Goal: Task Accomplishment & Management: Complete application form

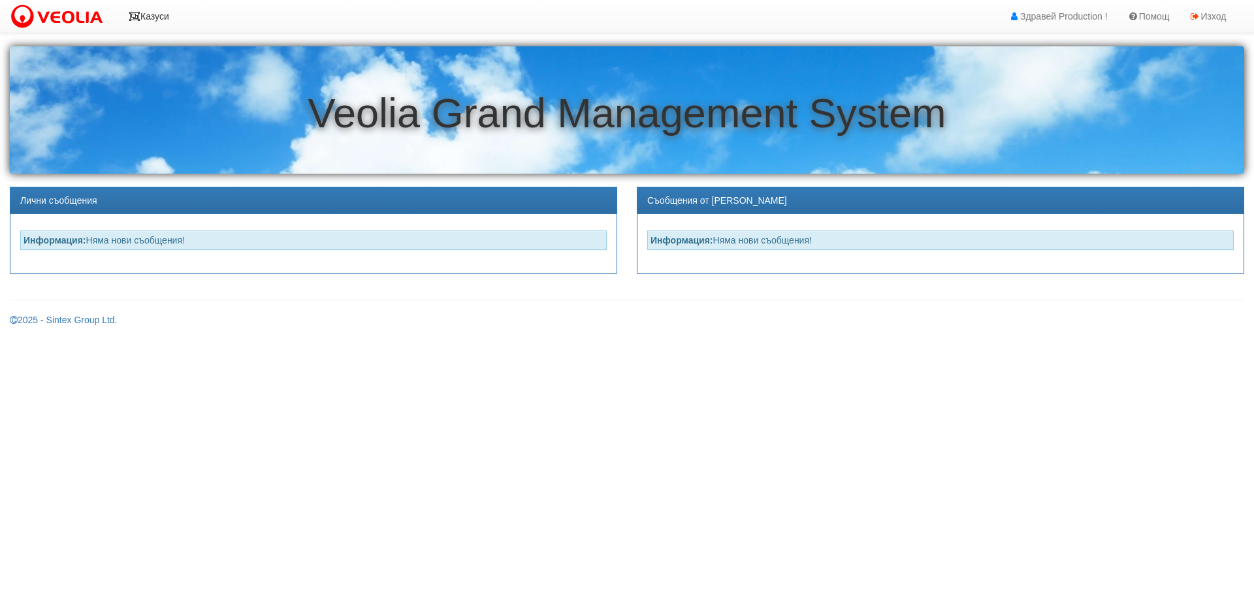
click at [151, 16] on link "Казуси" at bounding box center [149, 16] width 60 height 33
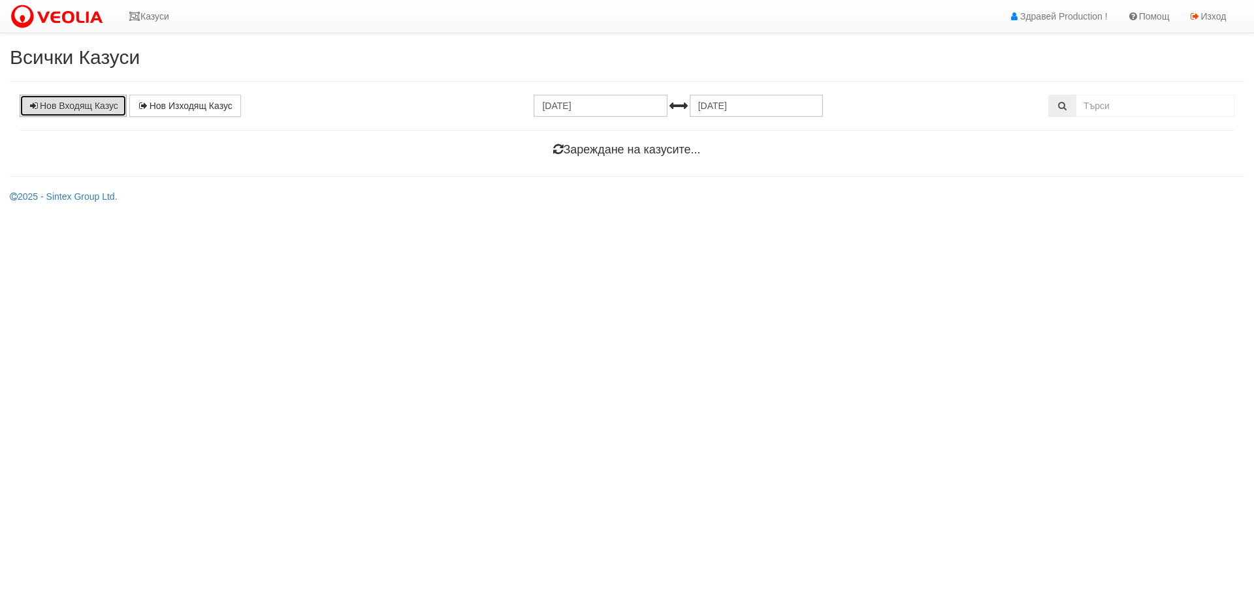
click at [99, 110] on link "Нов Входящ Казус" at bounding box center [73, 106] width 107 height 22
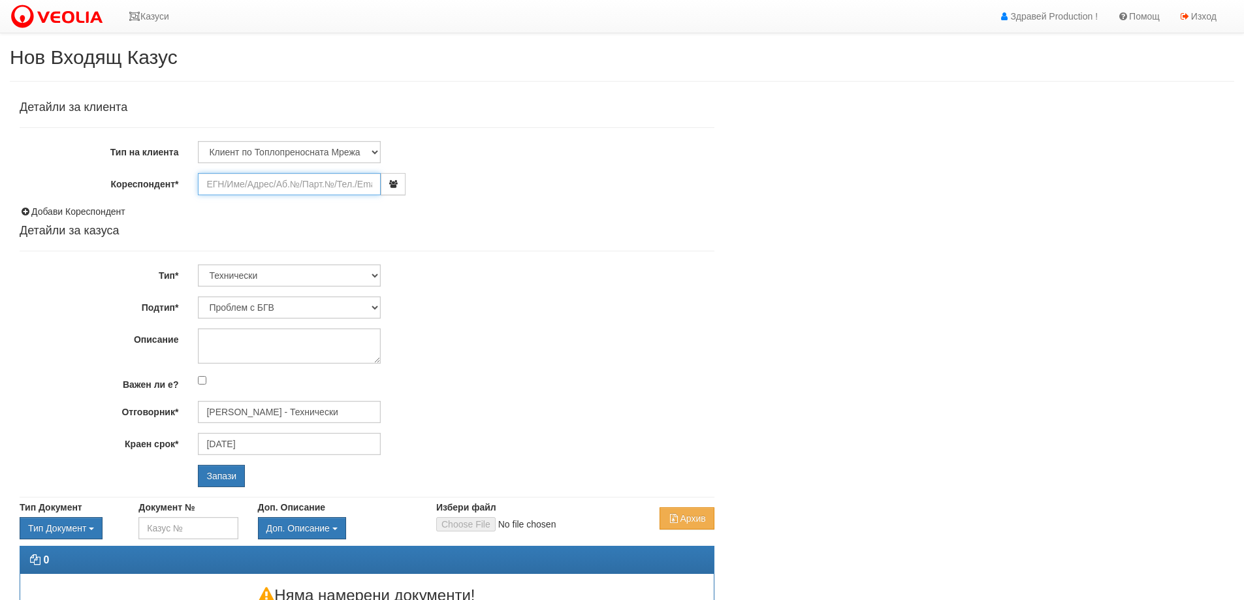
click at [331, 184] on input "Кореспондент*" at bounding box center [289, 184] width 183 height 22
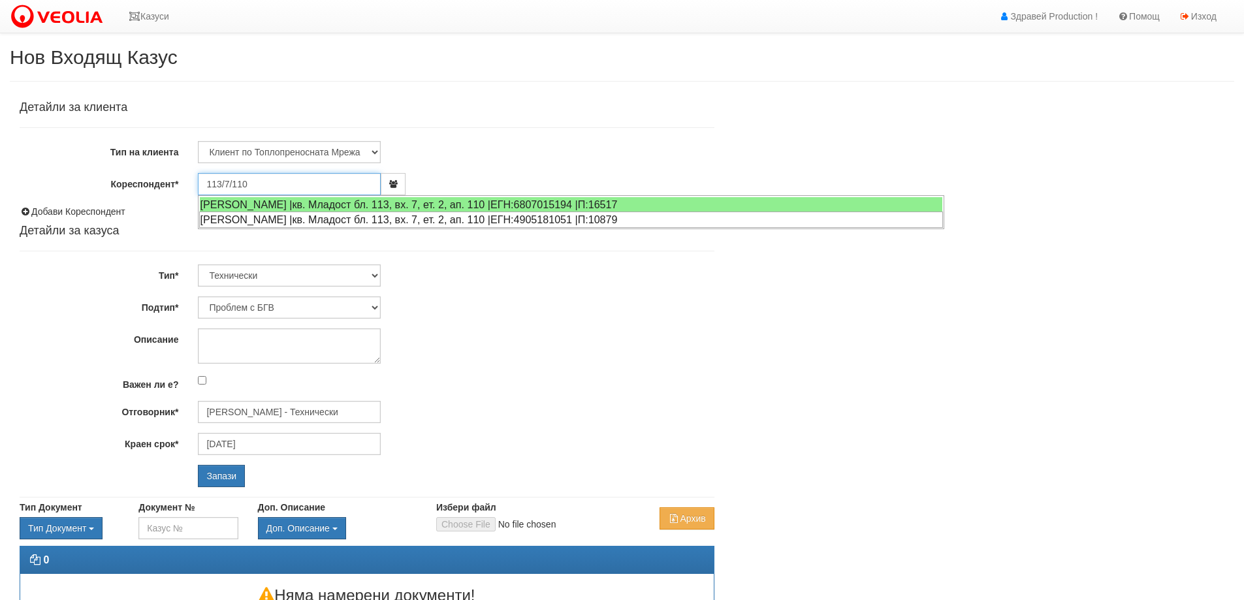
click at [252, 219] on div "СНЕЖАНА ХРИСТОВА БОЕВА |кв. Младост бл. 113, вх. 7, ет. 2, ап. 110 |ЕГН:4905181…" at bounding box center [571, 220] width 744 height 16
type input "ИЛИЯНА ИВАНОВА КАРАСТОЯНОВА"
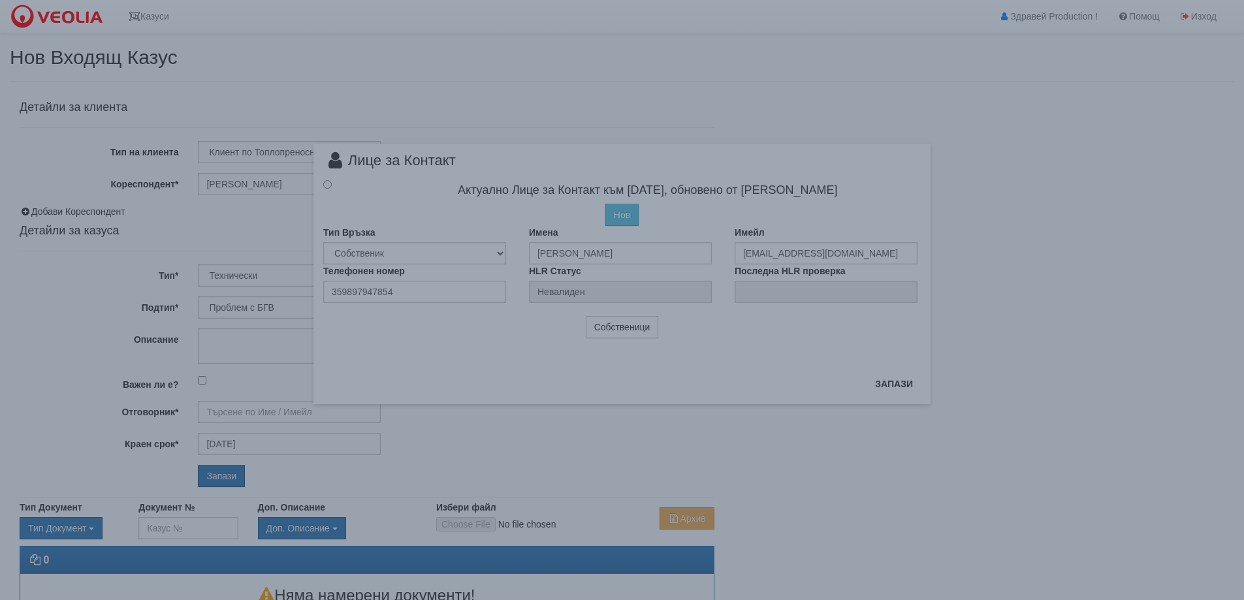
type input "[PERSON_NAME] - Технически"
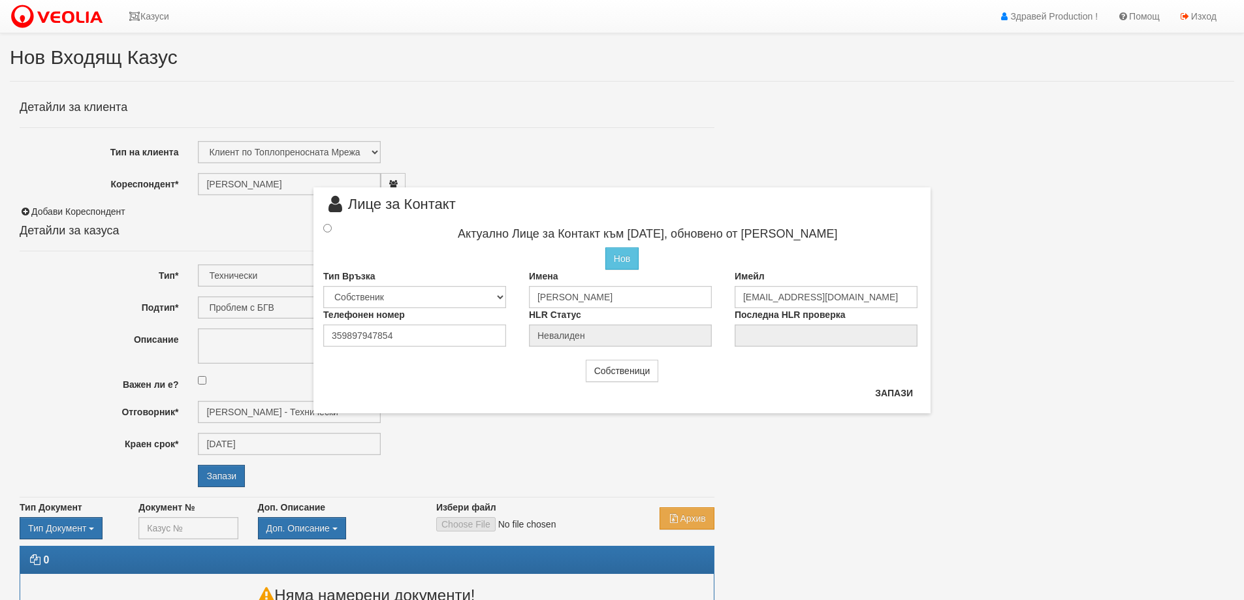
click at [780, 135] on div "× Лице за Контакт Актуално Лице за Контакт към 08/07/2020, обновено от Стефка С…" at bounding box center [622, 206] width 637 height 413
click at [1026, 179] on div "× Лице за Контакт Актуално Лице за Контакт към 08/07/2020, обновено от Стефка С…" at bounding box center [622, 300] width 1244 height 600
click at [161, 18] on link "Казуси" at bounding box center [149, 16] width 60 height 33
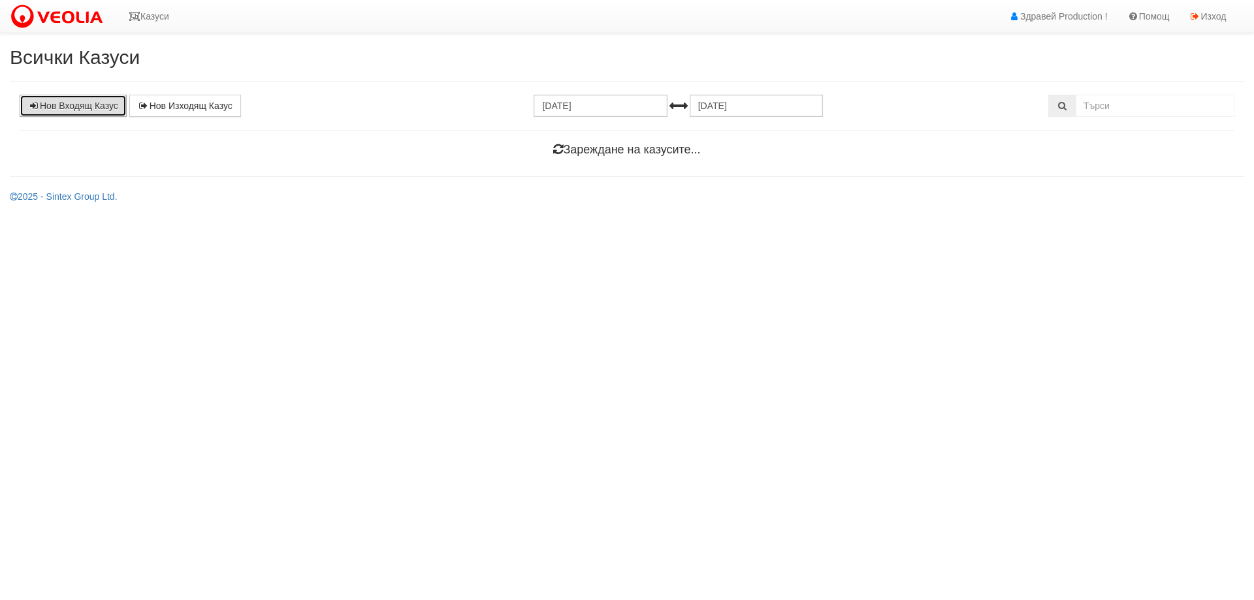
click at [89, 103] on link "Нов Входящ Казус" at bounding box center [73, 106] width 107 height 22
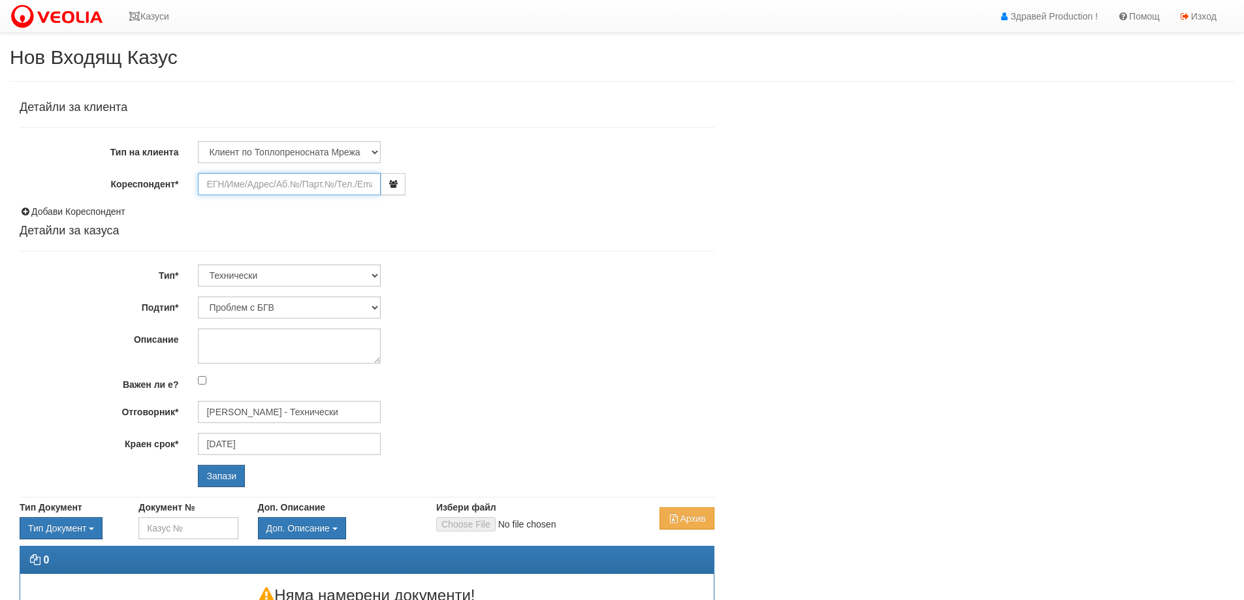
click at [240, 182] on input "Кореспондент*" at bounding box center [289, 184] width 183 height 22
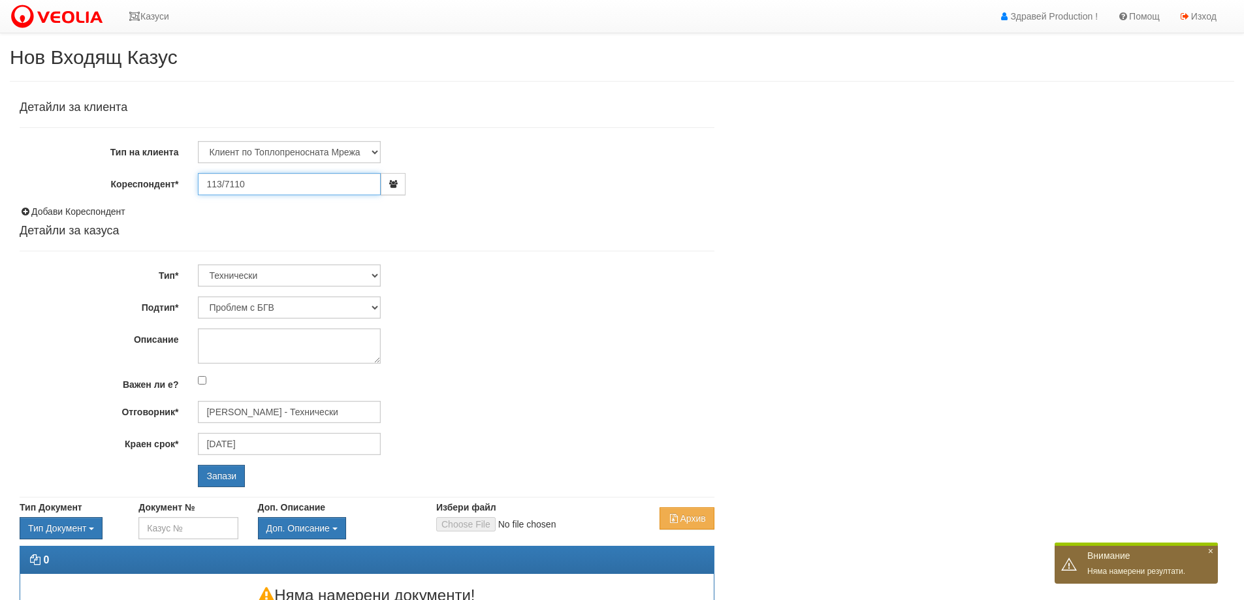
click at [227, 182] on input "113/7110" at bounding box center [289, 184] width 183 height 22
click at [244, 182] on input "113/7110" at bounding box center [289, 184] width 183 height 22
click at [229, 183] on input "113/7110" at bounding box center [289, 184] width 183 height 22
click at [253, 182] on input "113/7110" at bounding box center [289, 184] width 183 height 22
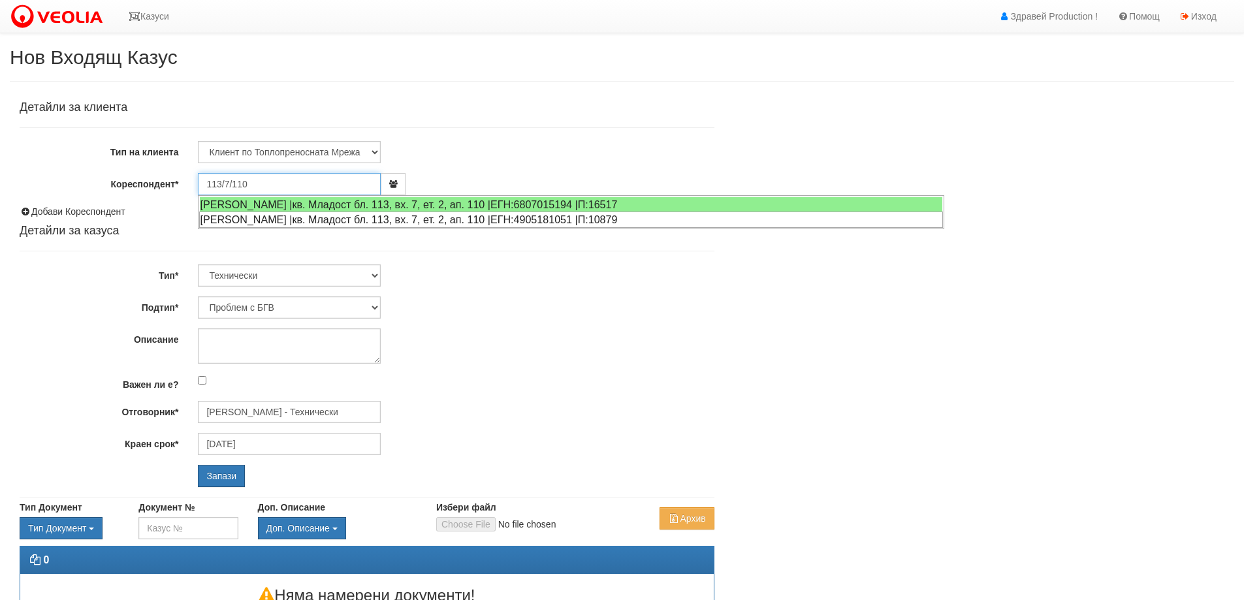
click at [587, 221] on div "СНЕЖАНА ХРИСТОВА БОЕВА |кв. Младост бл. 113, вх. 7, ет. 2, ап. 110 |ЕГН:4905181…" at bounding box center [571, 220] width 744 height 16
type input "ИЛИЯНА ИВАНОВА КАРАСТОЯНОВА"
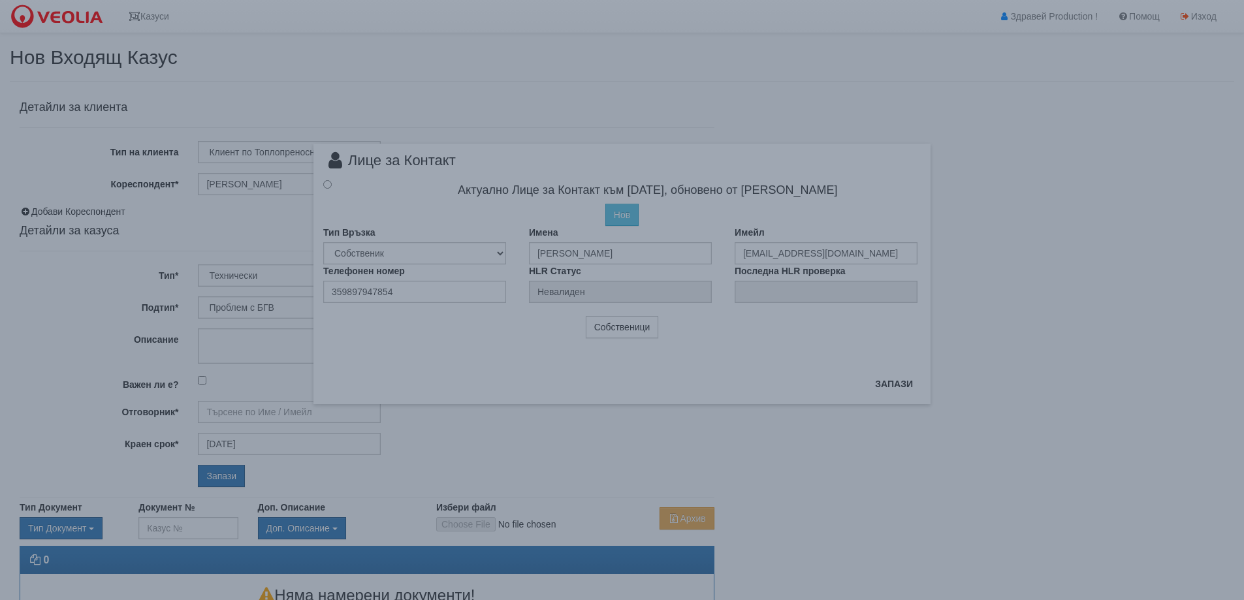
type input "[PERSON_NAME] - Технически"
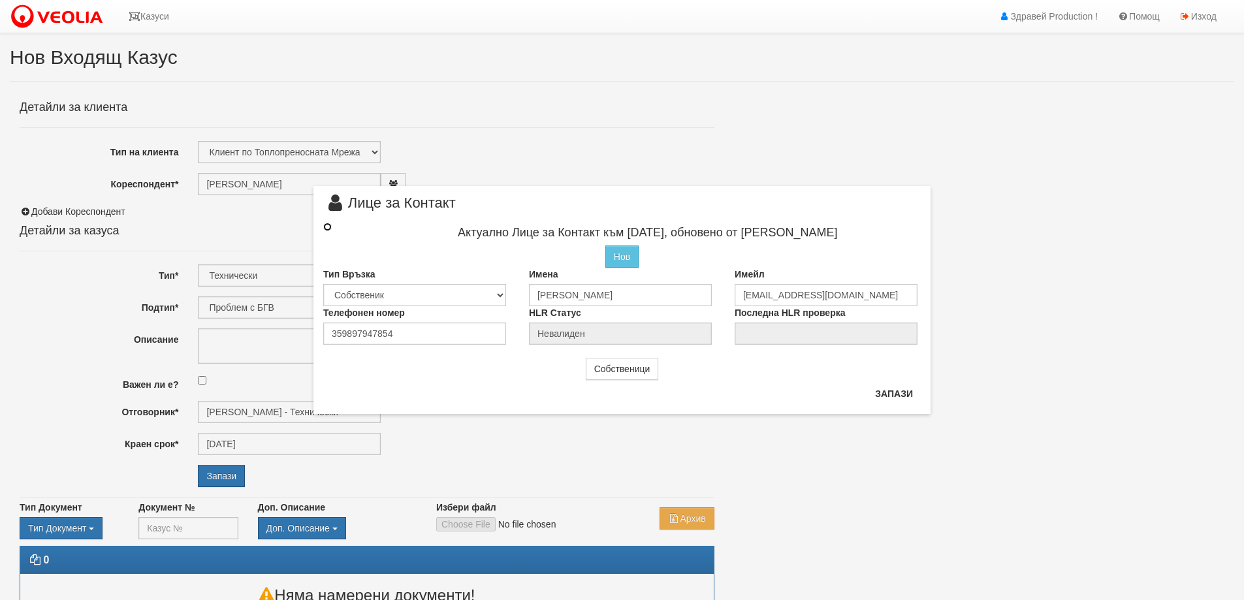
click at [326, 227] on input "radio" at bounding box center [327, 227] width 8 height 8
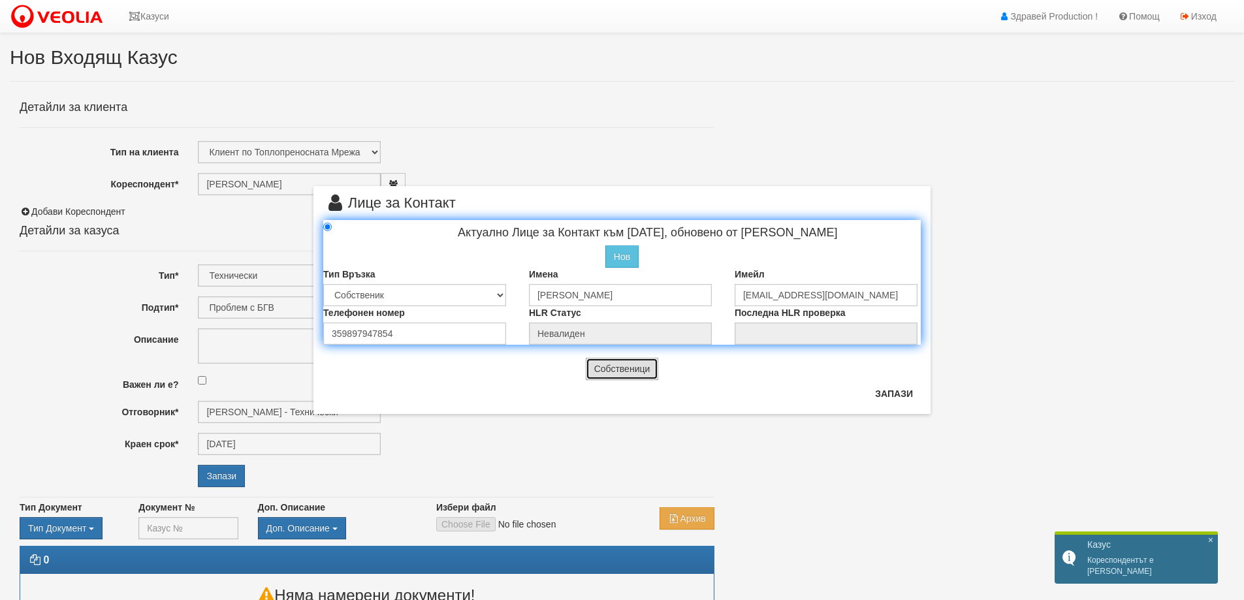
click at [633, 370] on button "Собственици" at bounding box center [622, 369] width 73 height 22
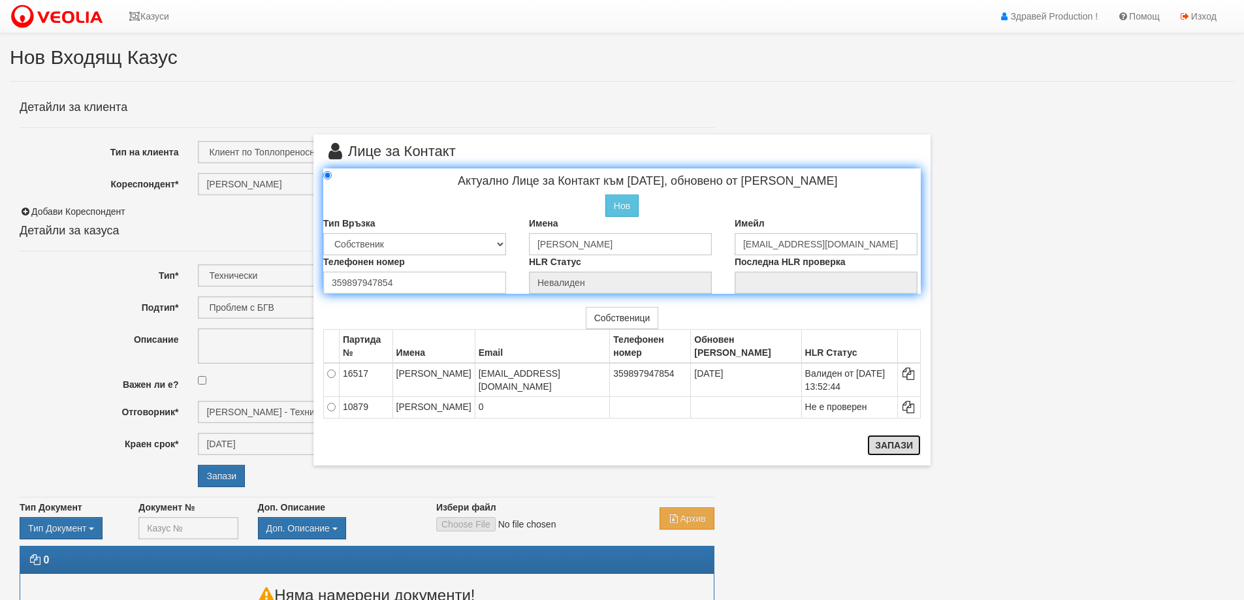
click at [895, 447] on button "Запази" at bounding box center [894, 445] width 54 height 21
radio input "true"
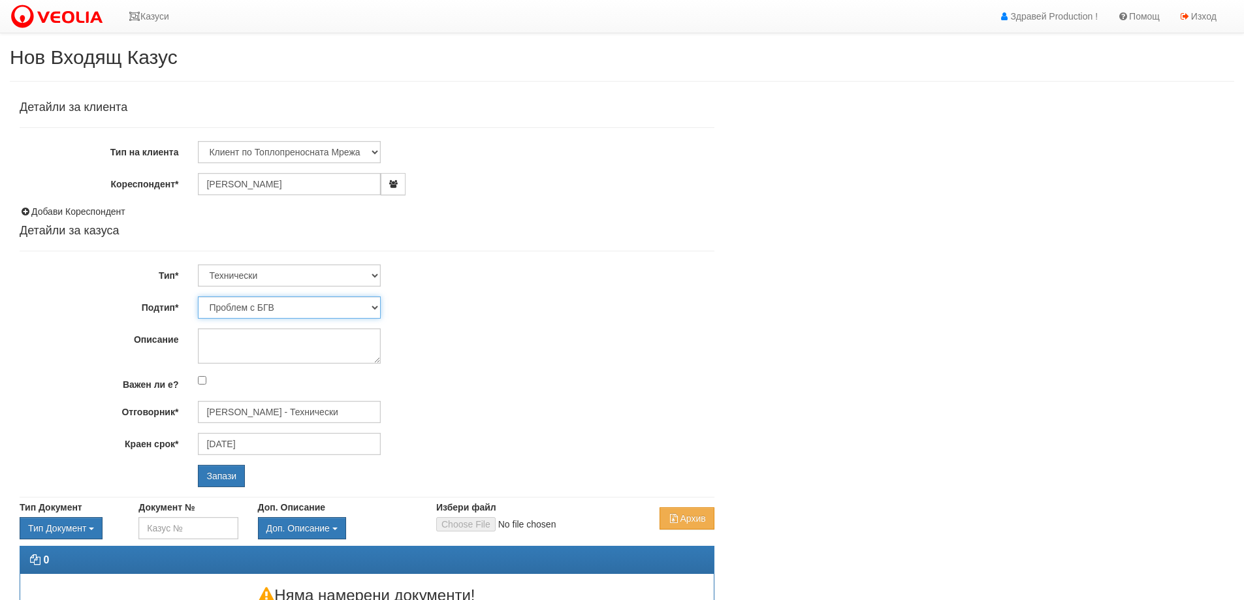
click at [373, 309] on select "Проблем с БГВ Теч ВОИ Теч БГВ Теч в АС Теч от водомер Проблем в АС Интервенция …" at bounding box center [289, 307] width 183 height 22
click at [446, 323] on div "Детайли за клиента Тип на клиента Клиент по Топлопреносната Мрежа Институция Па…" at bounding box center [367, 294] width 695 height 386
click at [274, 355] on textarea "Описание" at bounding box center [289, 345] width 183 height 35
type textarea "N"
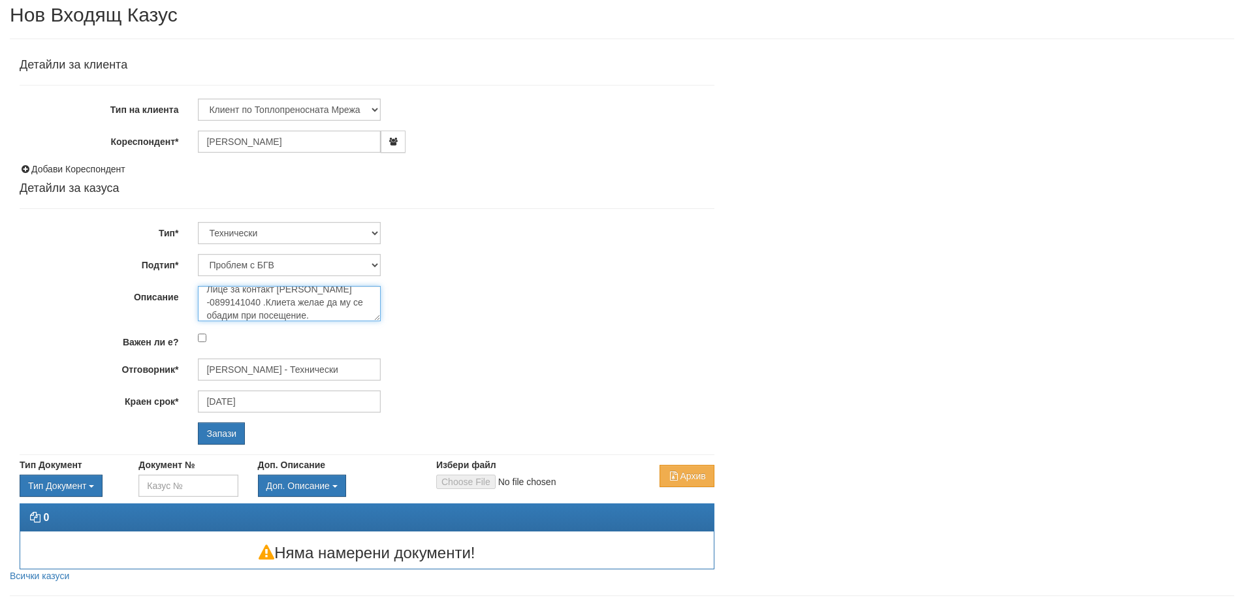
scroll to position [65, 0]
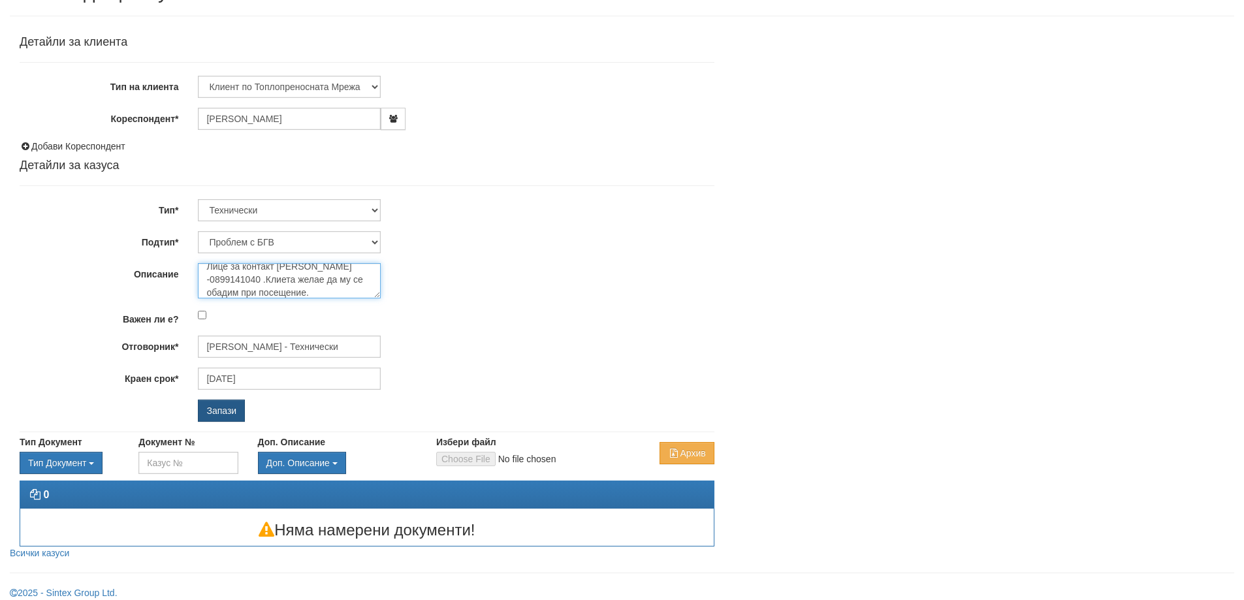
type textarea "Няма услуга БГВ от 3- дни. Лице за контакт [PERSON_NAME] -0899141040 .Клиета же…"
click at [224, 411] on input "Запази" at bounding box center [221, 411] width 47 height 22
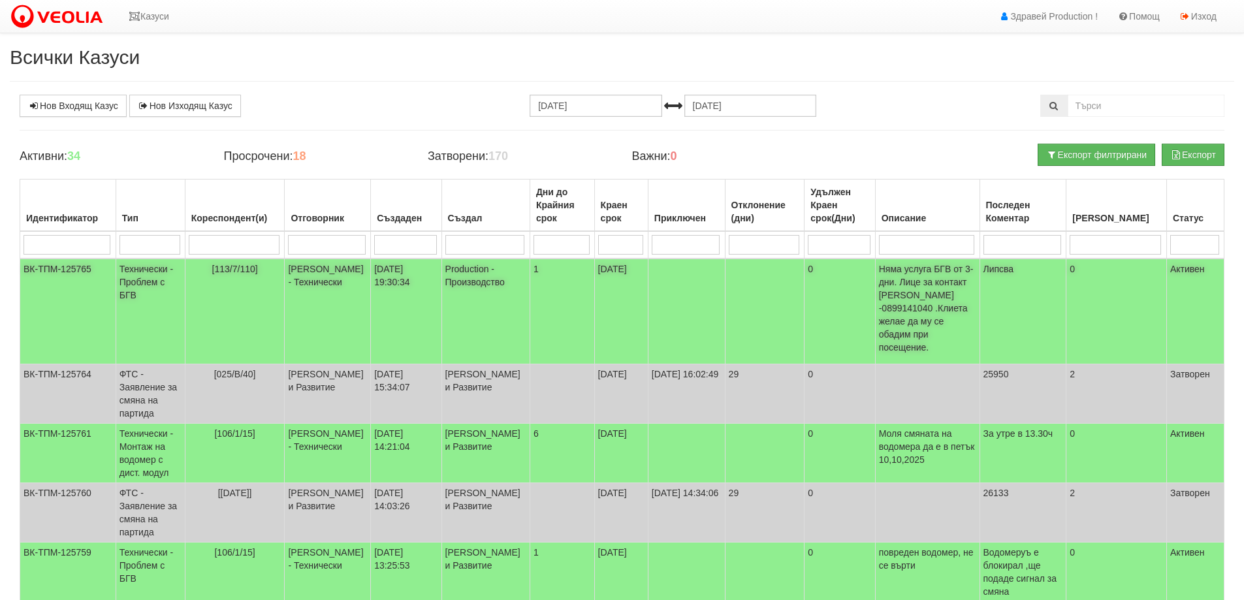
click at [462, 269] on td "Production - Производство" at bounding box center [485, 312] width 88 height 106
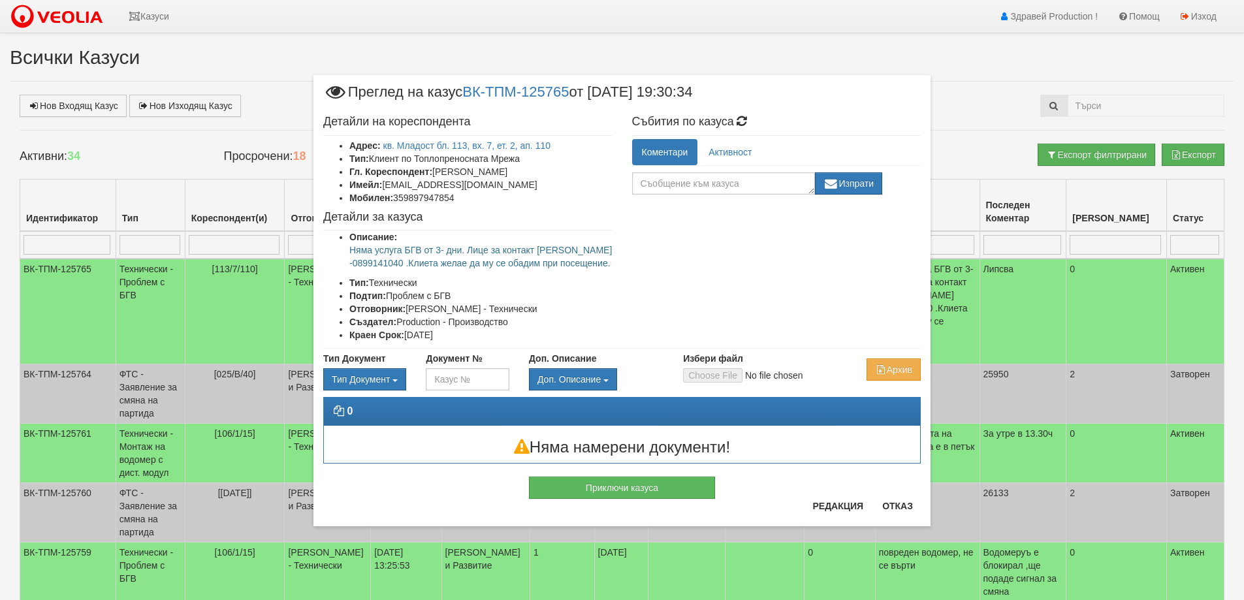
click at [942, 40] on div "× Преглед на казус ВК-ТПМ-125765 от [DATE] 19:30:34 Детайли на кореспондента Ад…" at bounding box center [622, 279] width 764 height 559
